Goal: Task Accomplishment & Management: Manage account settings

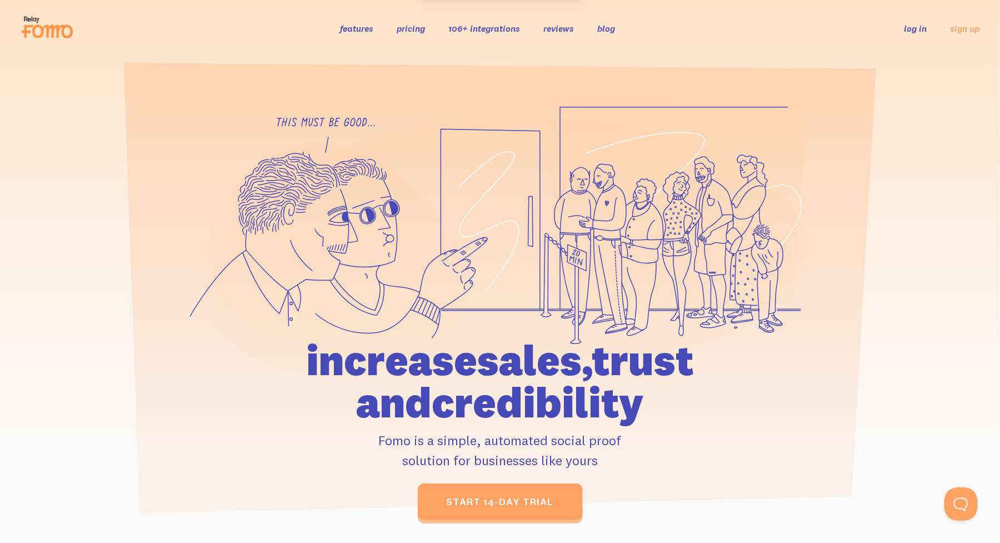
click at [910, 26] on link "log in" at bounding box center [916, 28] width 23 height 11
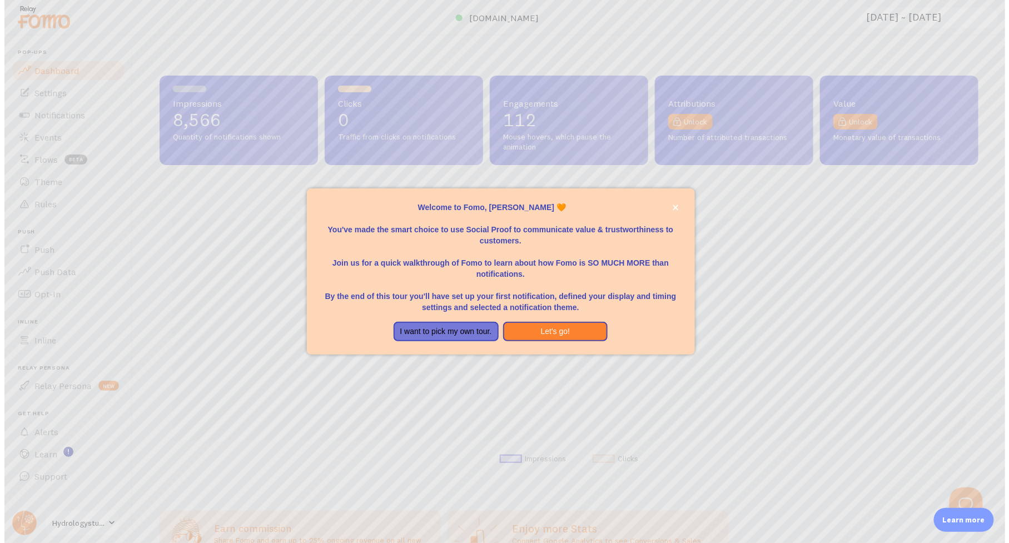
scroll to position [292, 819]
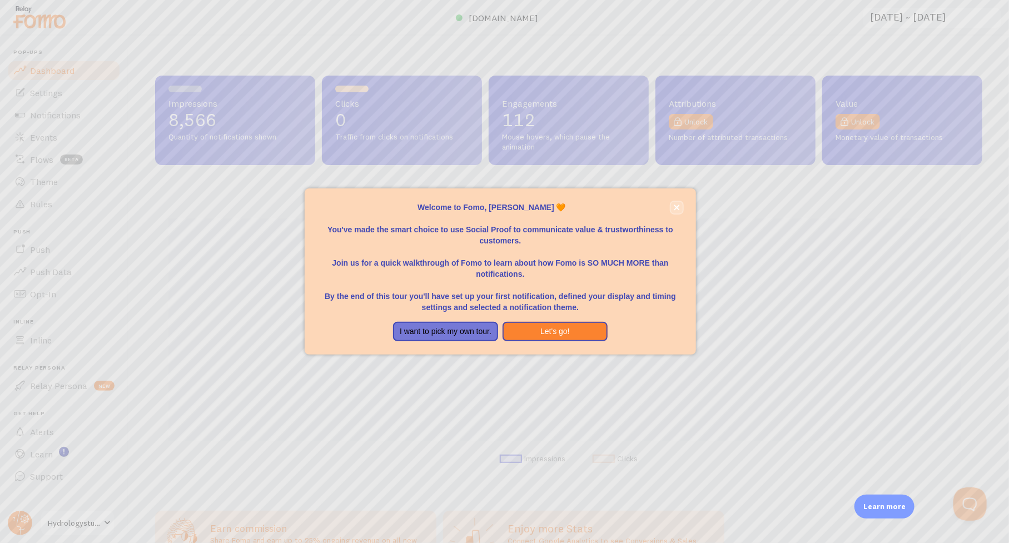
click at [678, 208] on icon "close," at bounding box center [677, 208] width 6 height 6
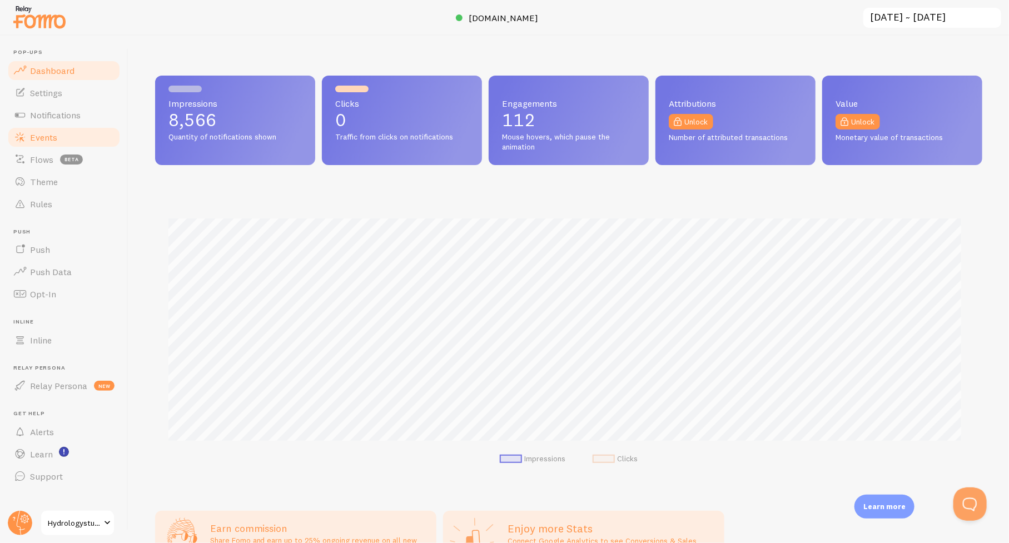
click at [46, 138] on span "Events" at bounding box center [43, 137] width 27 height 11
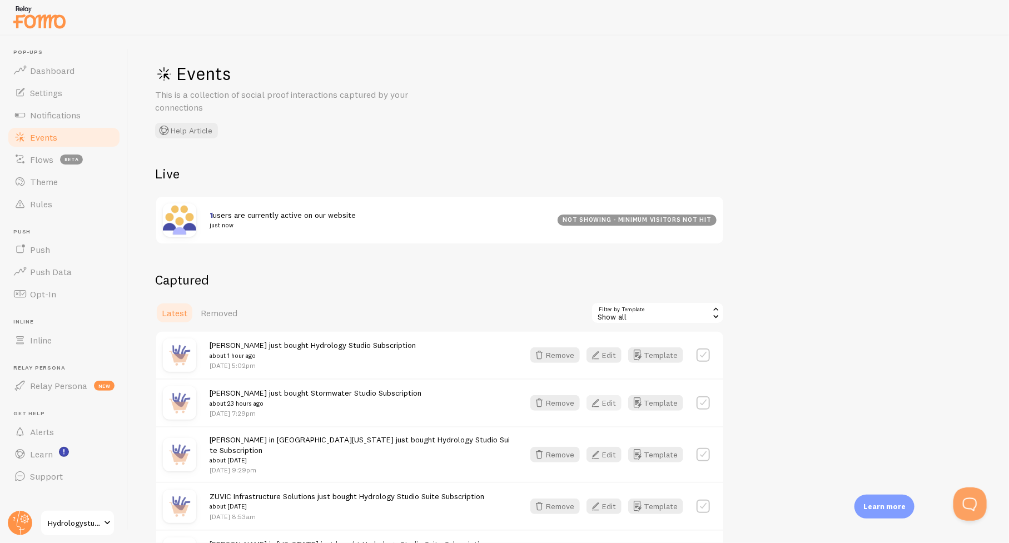
click at [607, 406] on button "Edit" at bounding box center [603, 403] width 35 height 16
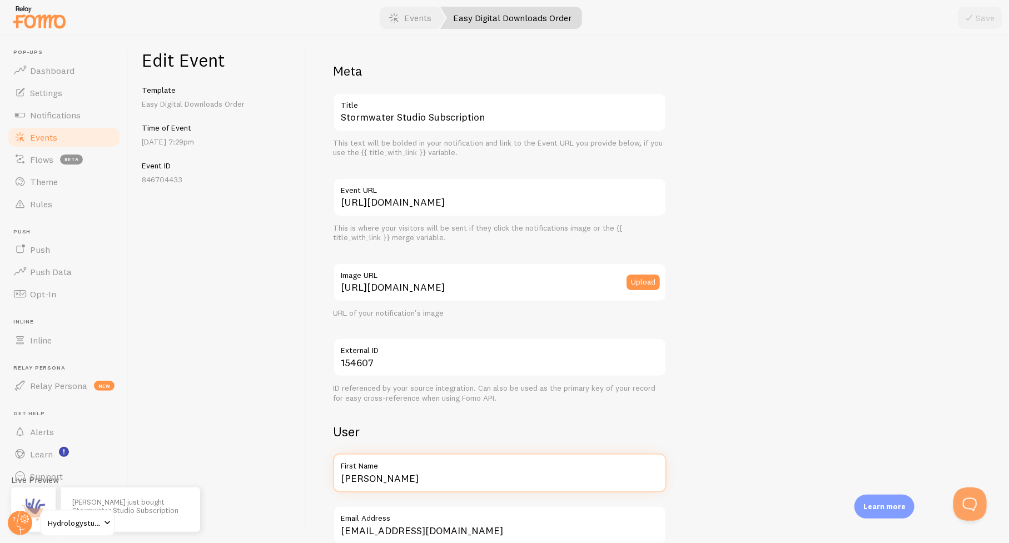
drag, startPoint x: 389, startPoint y: 480, endPoint x: 330, endPoint y: 470, distance: 59.9
click at [330, 470] on div "Meta Stormwater Studio Subscription Title This text will be bolded in your noti…" at bounding box center [657, 289] width 703 height 507
paste input "Georgia Land Services"
type input "Georgia Land Services"
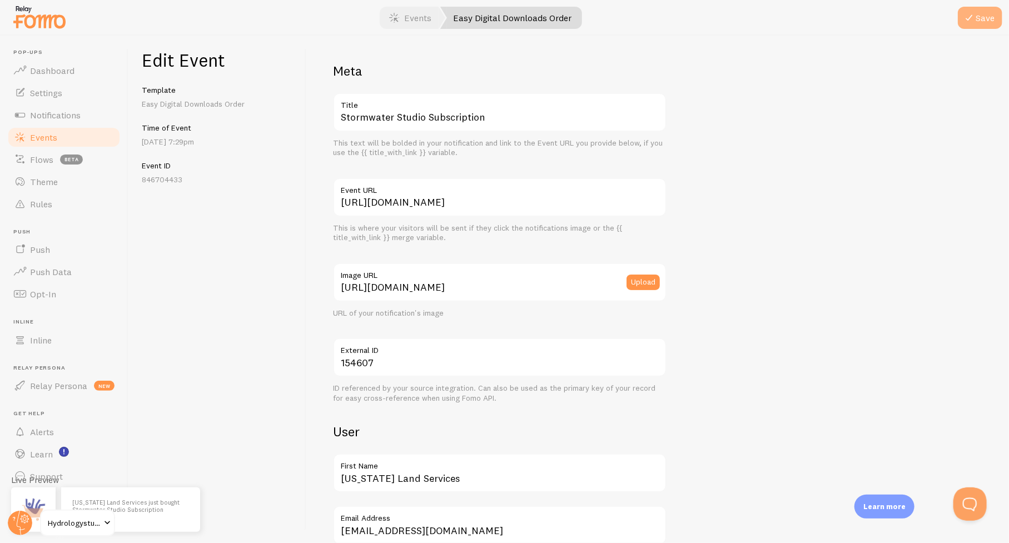
click at [985, 14] on button "Save" at bounding box center [980, 18] width 44 height 22
click at [41, 137] on span "Events" at bounding box center [43, 137] width 27 height 11
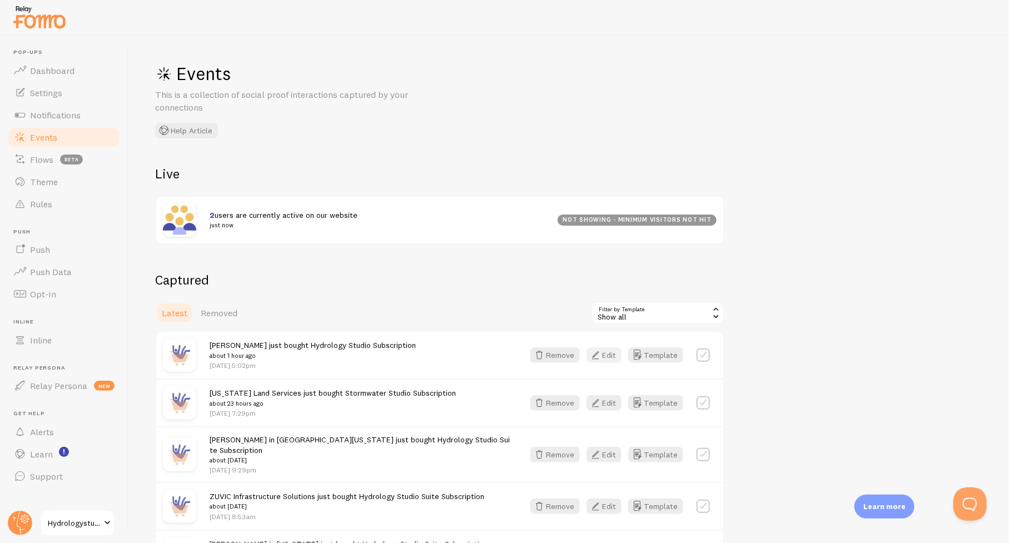
click at [607, 357] on button "Edit" at bounding box center [603, 355] width 35 height 16
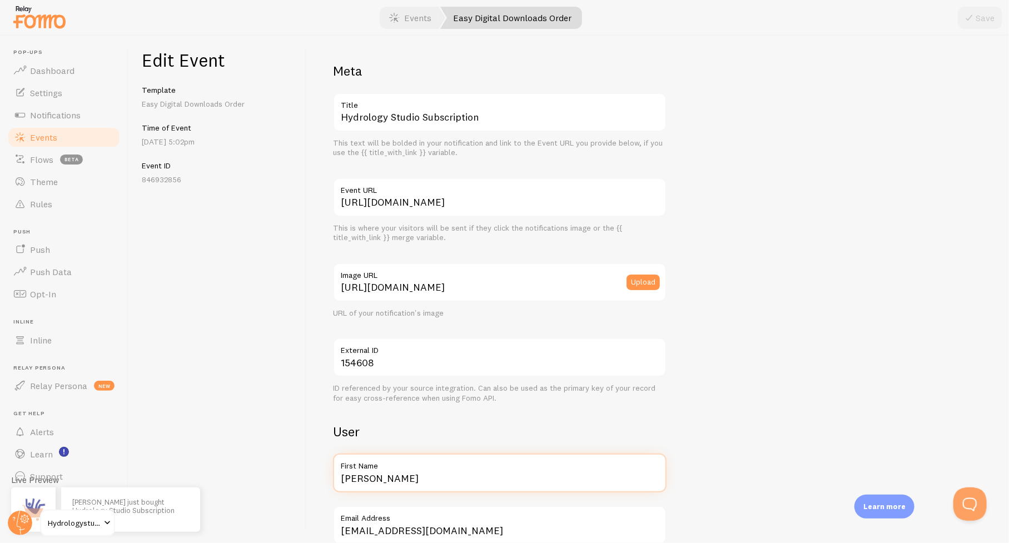
click at [458, 478] on input "Eric" at bounding box center [499, 473] width 333 height 39
type input "Eric in New York"
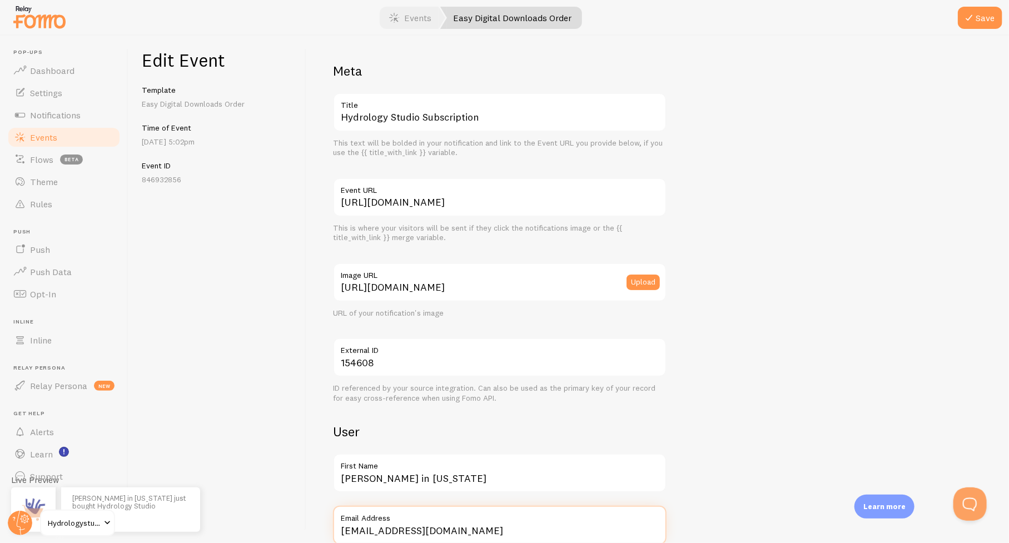
scroll to position [1, 0]
click at [972, 16] on icon "submit" at bounding box center [968, 17] width 13 height 13
click at [43, 138] on span "Events" at bounding box center [43, 137] width 27 height 11
